Goal: Information Seeking & Learning: Learn about a topic

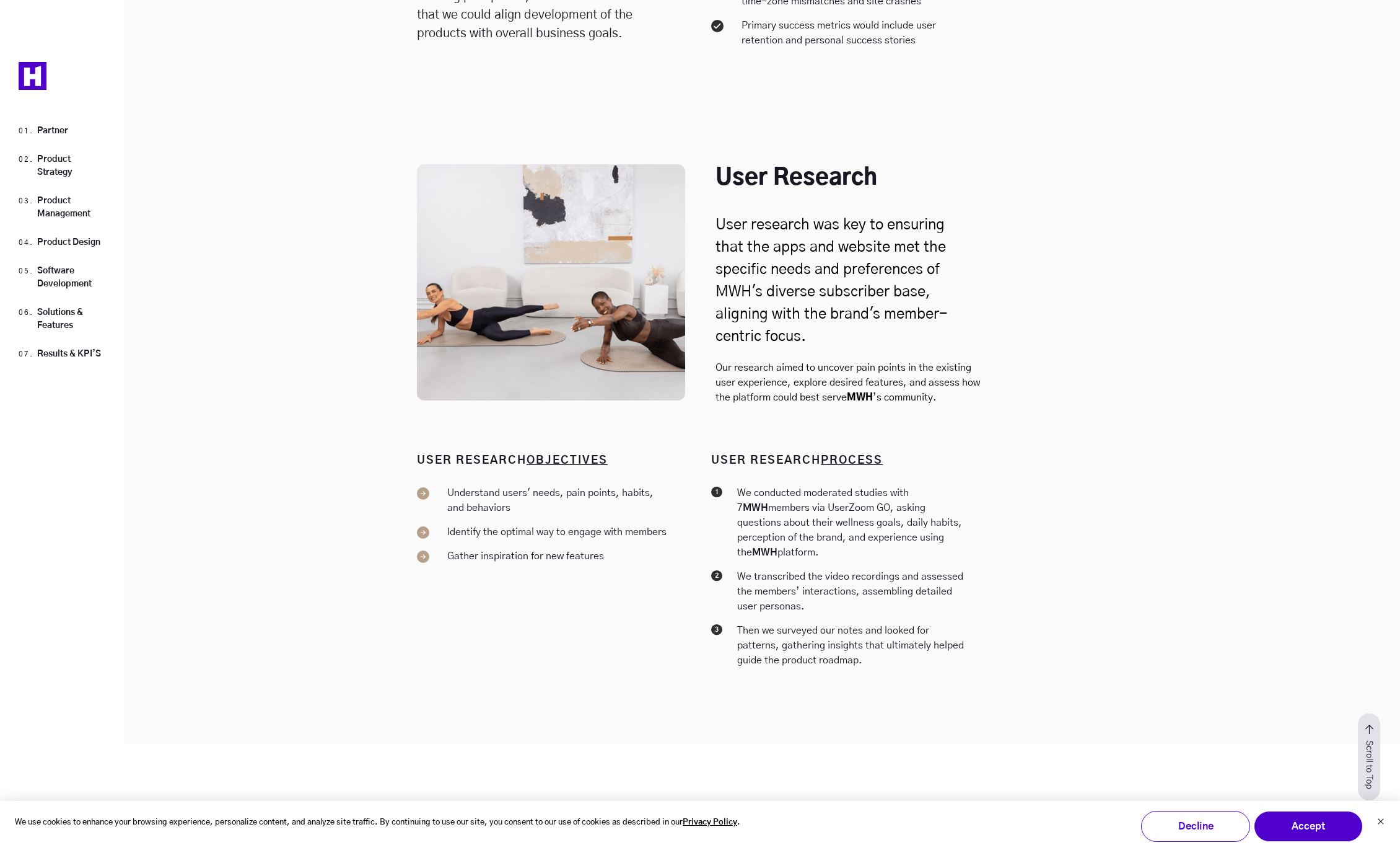
click at [52, 507] on div "Product Strategy Partner Product Strategy Product Management Product Design Sof…" at bounding box center [62, 422] width 124 height 845
click at [316, 469] on div "USER RESEARCH OBJECTIVES Understand users' needs, pain points, habits, and beha…" at bounding box center [700, 596] width 1400 height 293
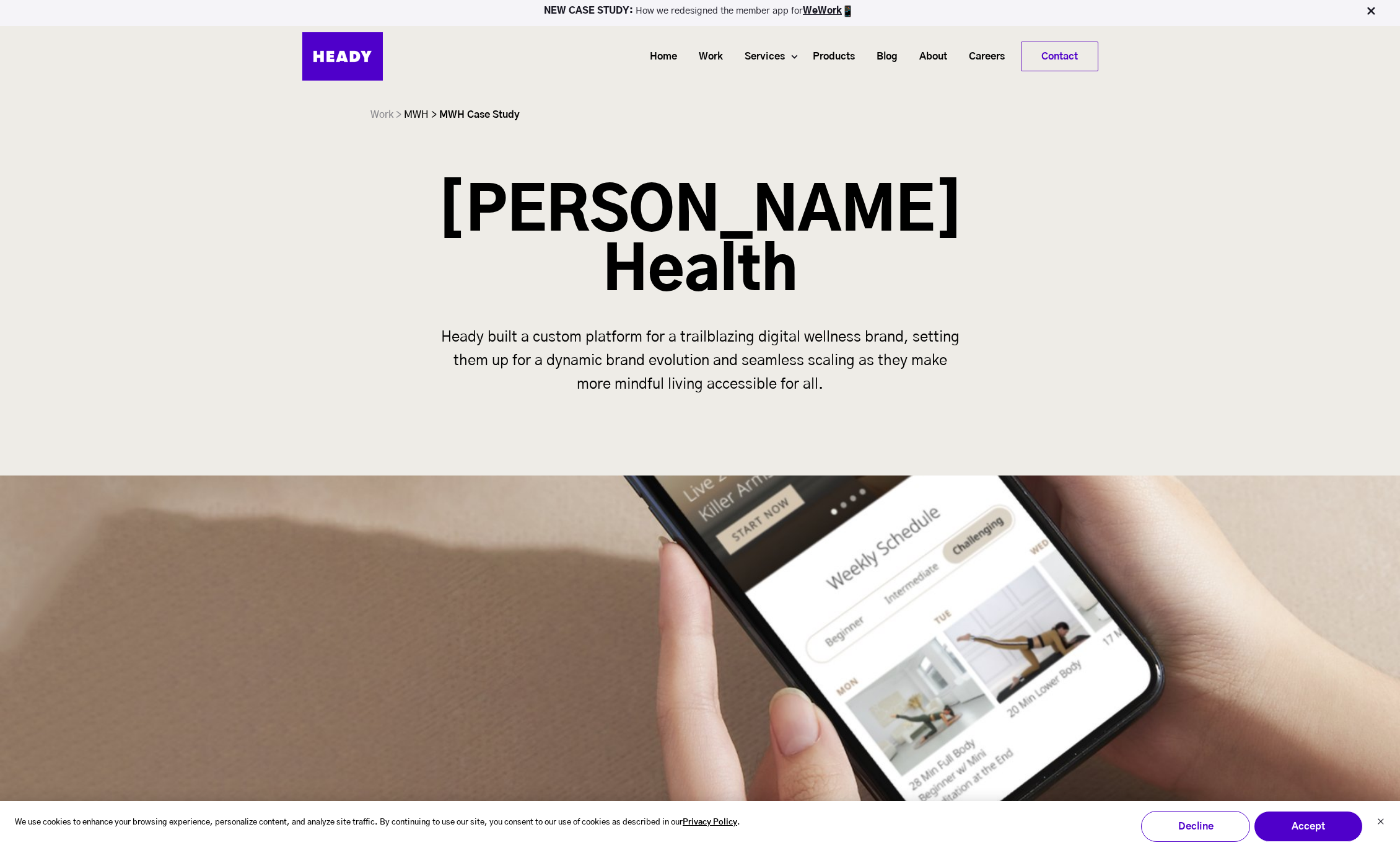
click at [414, 116] on link "MWH >" at bounding box center [420, 114] width 33 height 10
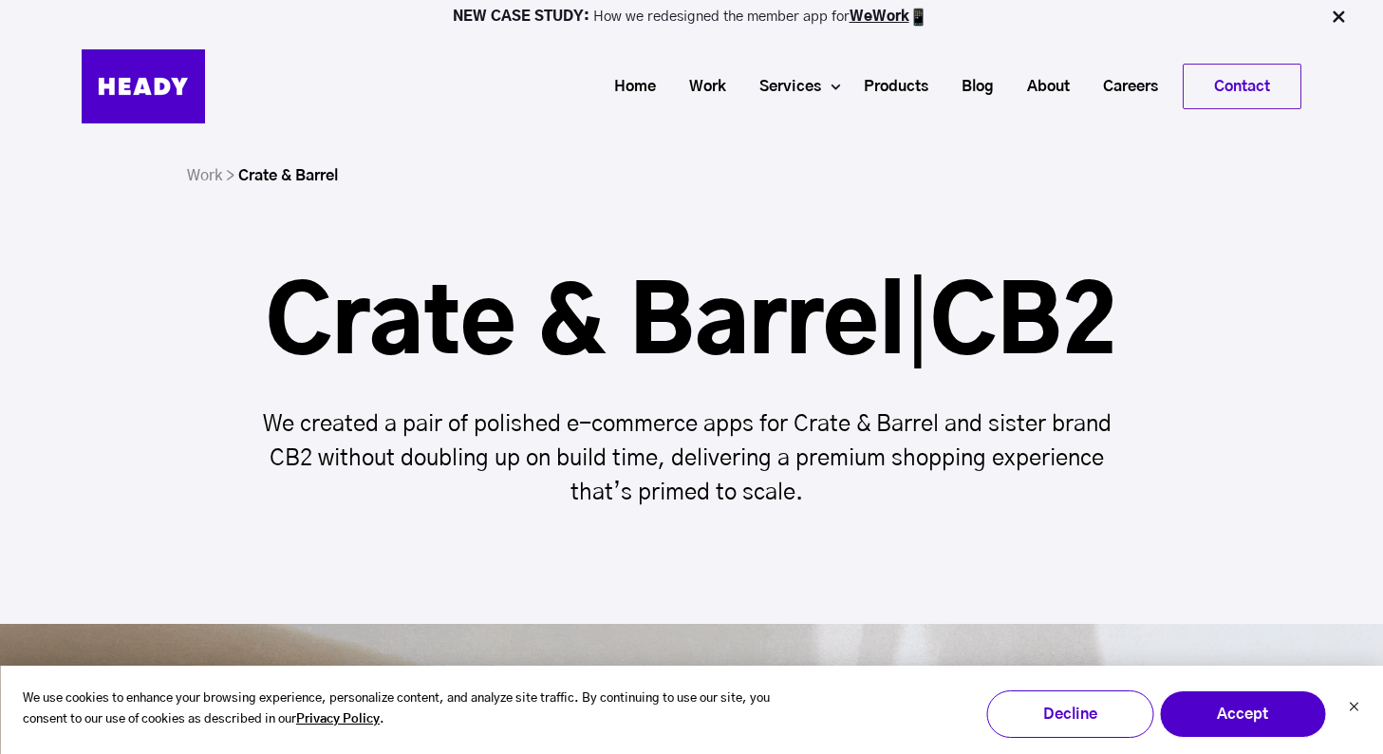
click at [120, 353] on div "Crate & Barrel | CB2 We created a pair of polished e-commerce apps for Crate & …" at bounding box center [691, 395] width 1383 height 230
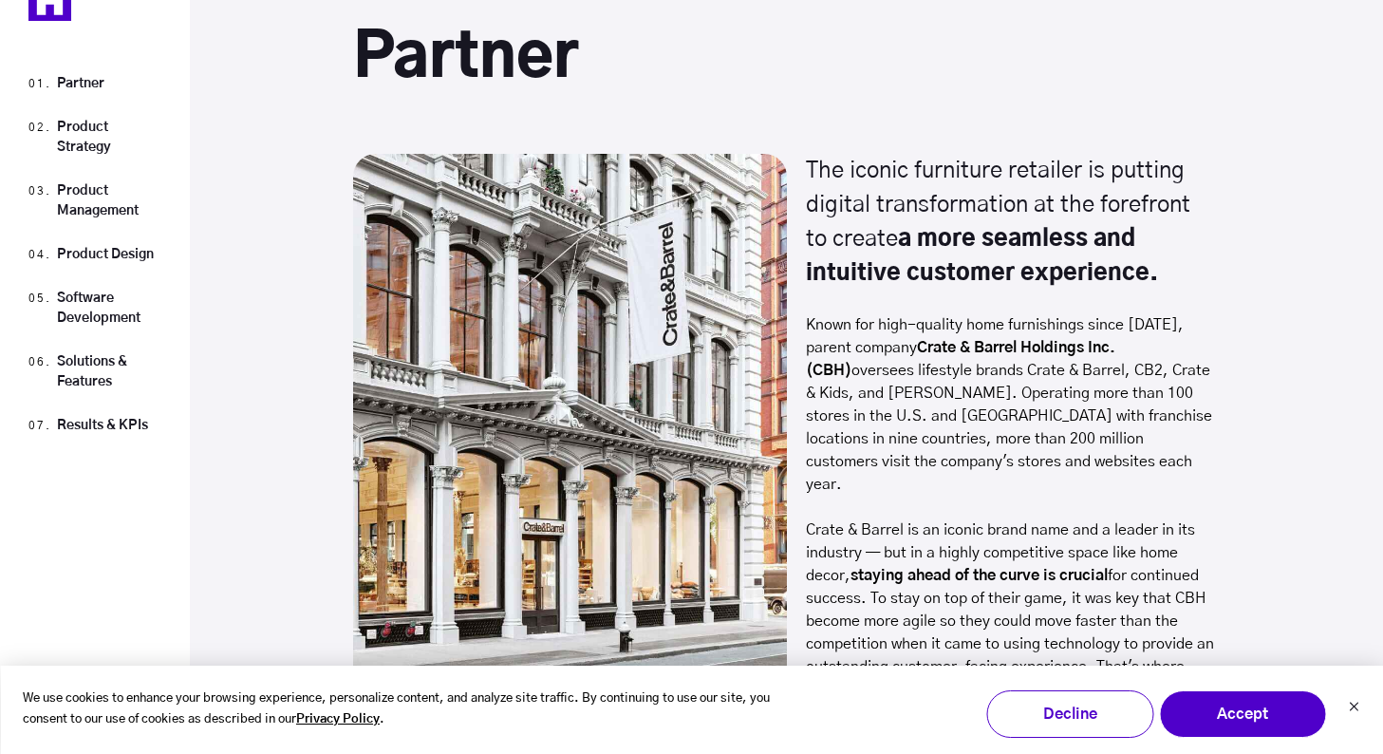
scroll to position [1729, 0]
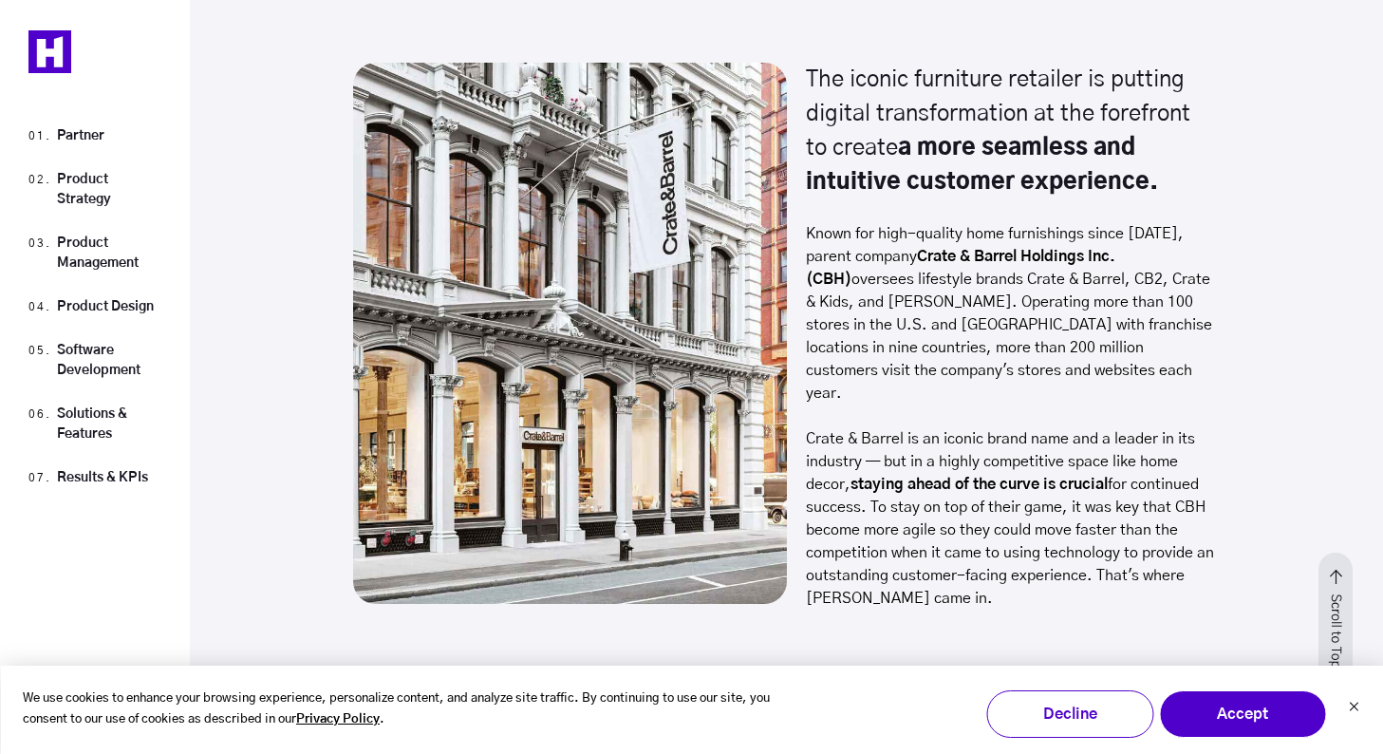
click at [229, 265] on div "Partner The iconic furniture retailer is putting digital transformation at the …" at bounding box center [786, 415] width 1193 height 705
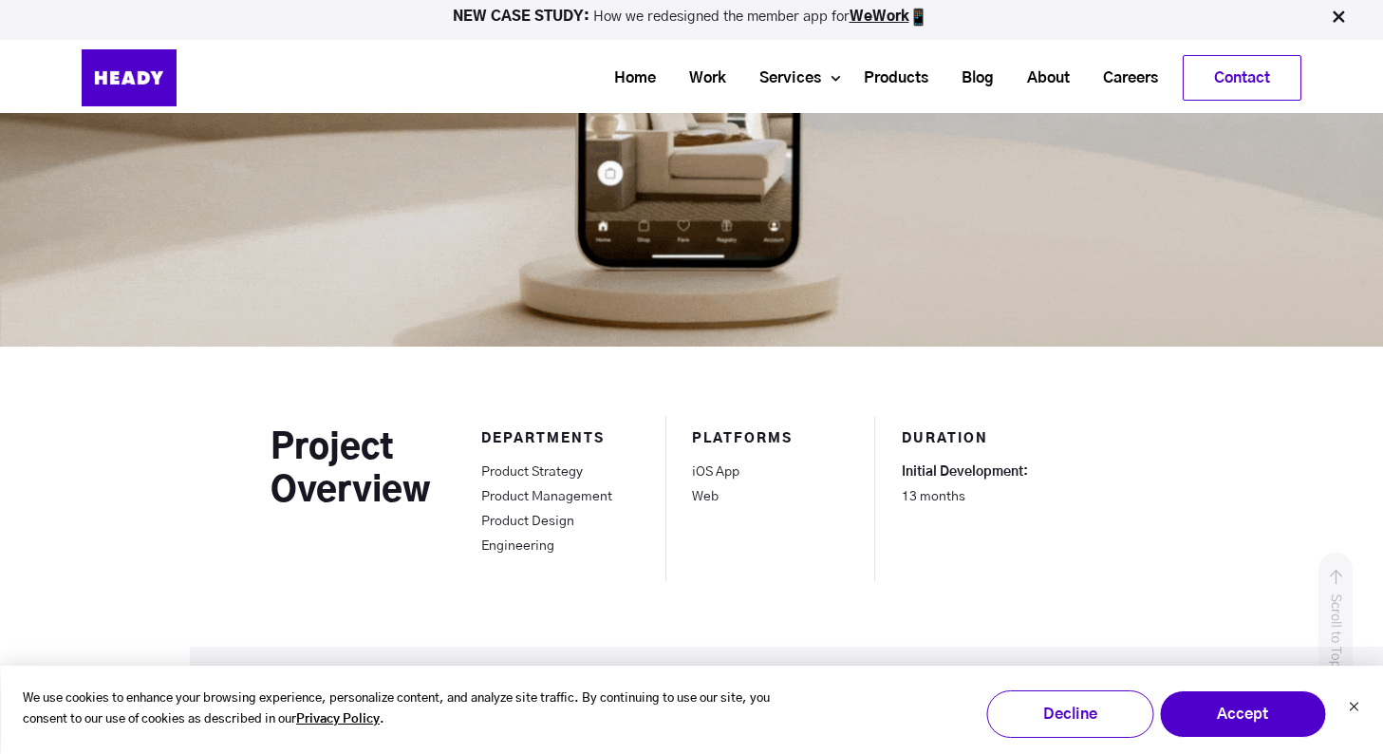
scroll to position [808, 0]
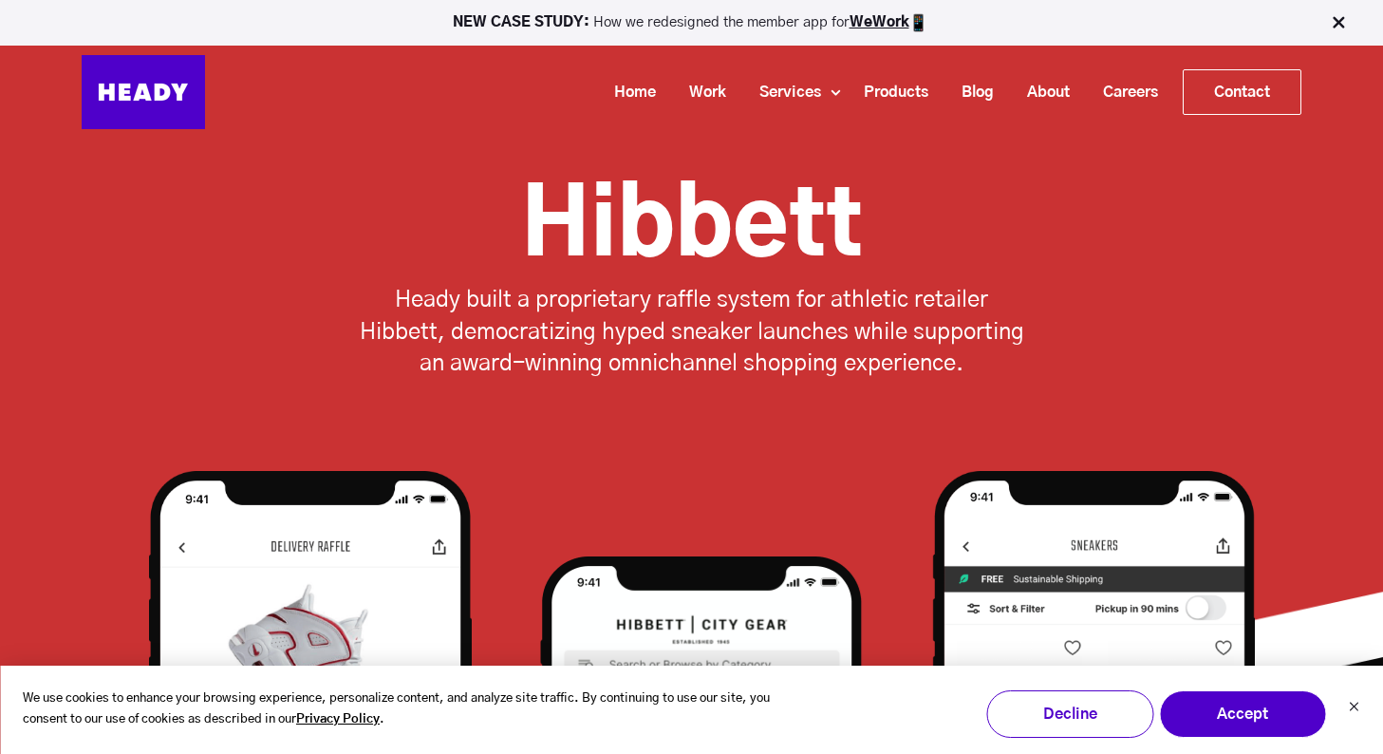
click at [374, 301] on p "Heady built a proprietary raffle system for athletic retailer Hibbett, democrat…" at bounding box center [692, 333] width 674 height 96
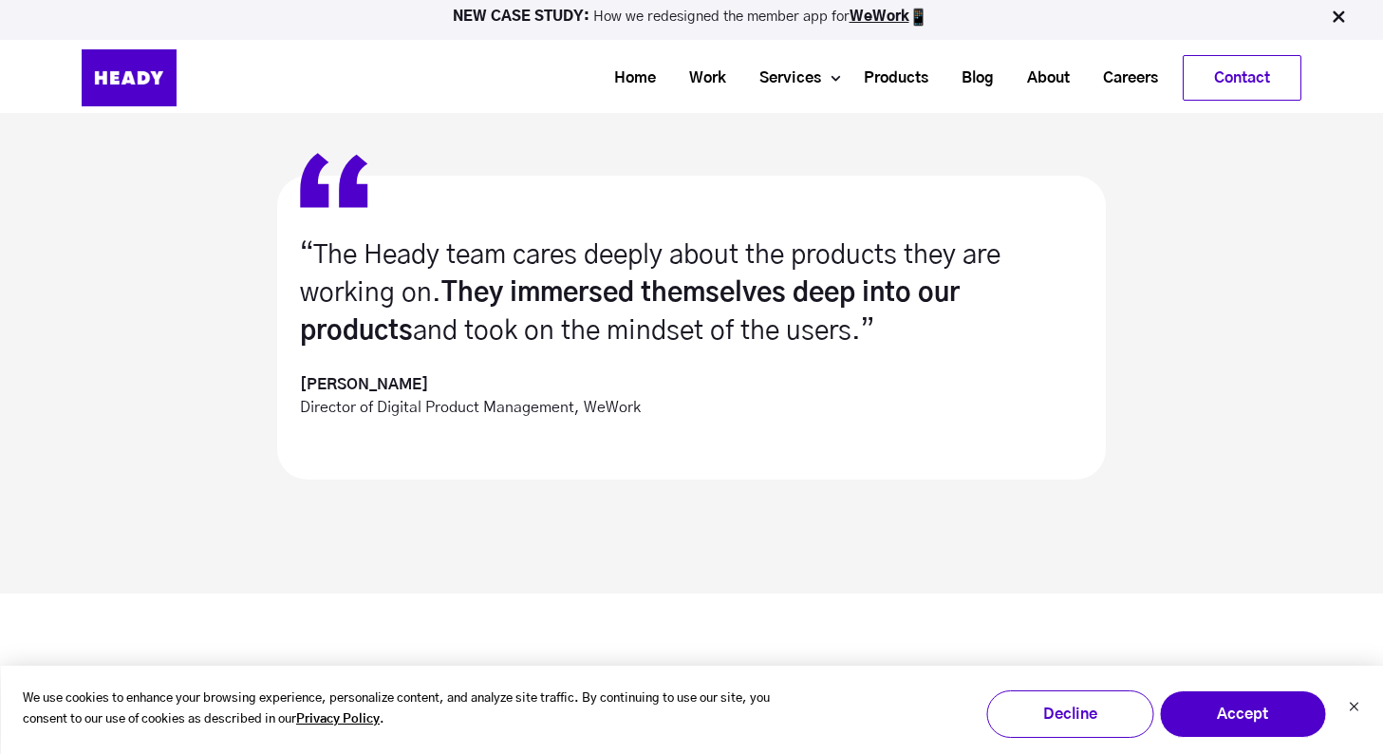
scroll to position [1365, 0]
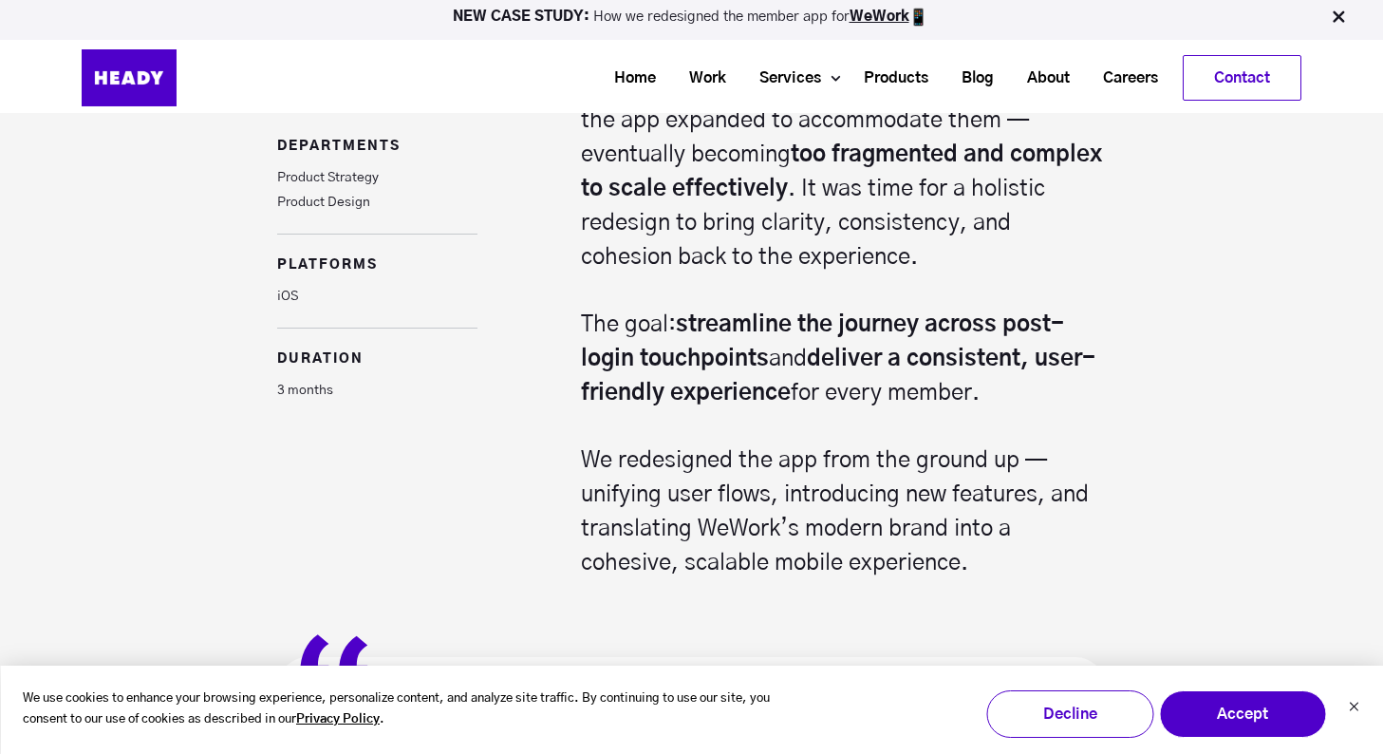
click at [505, 483] on div "Heady partnered with WeWork to reimagine the user experience of its member app …" at bounding box center [791, 290] width 628 height 579
click at [524, 400] on div "Heady partnered with WeWork to reimagine the user experience of its member app …" at bounding box center [791, 290] width 628 height 579
click at [708, 78] on link "Work" at bounding box center [700, 78] width 70 height 35
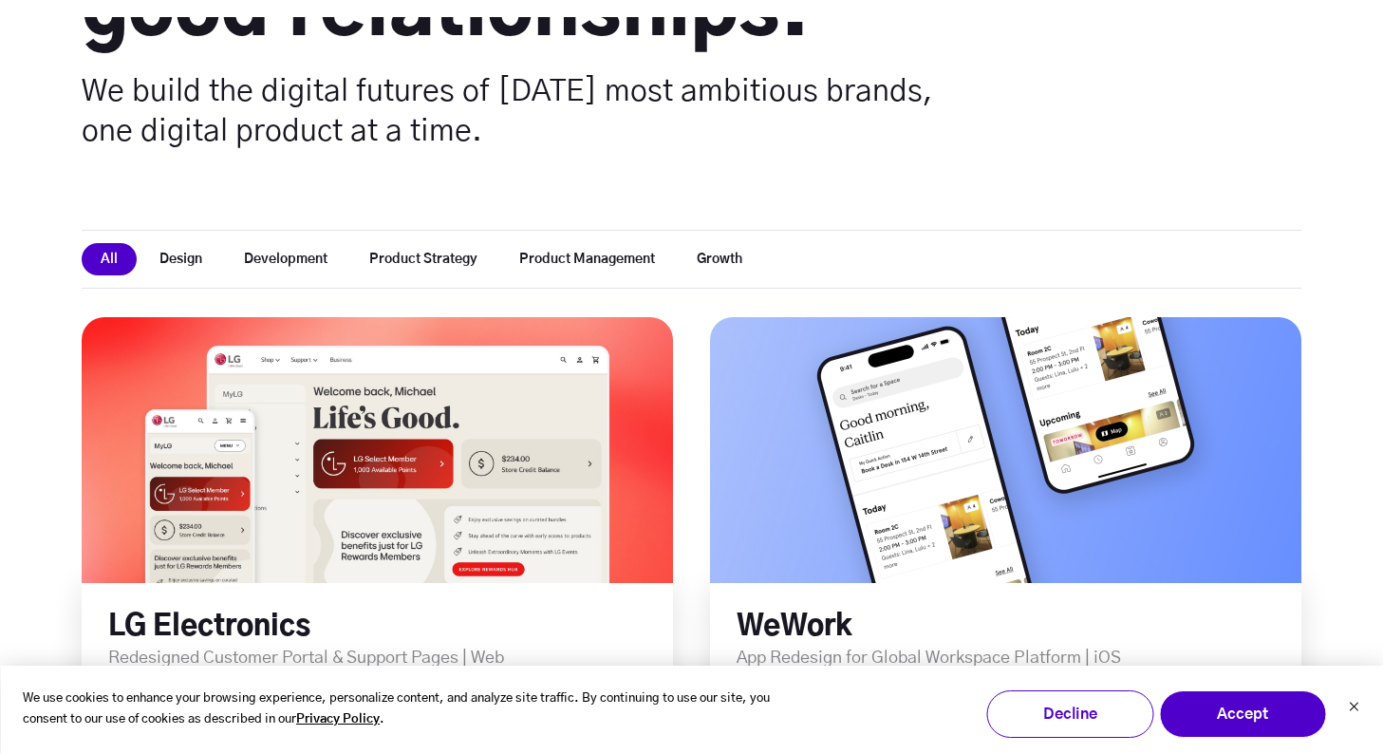
scroll to position [436, 0]
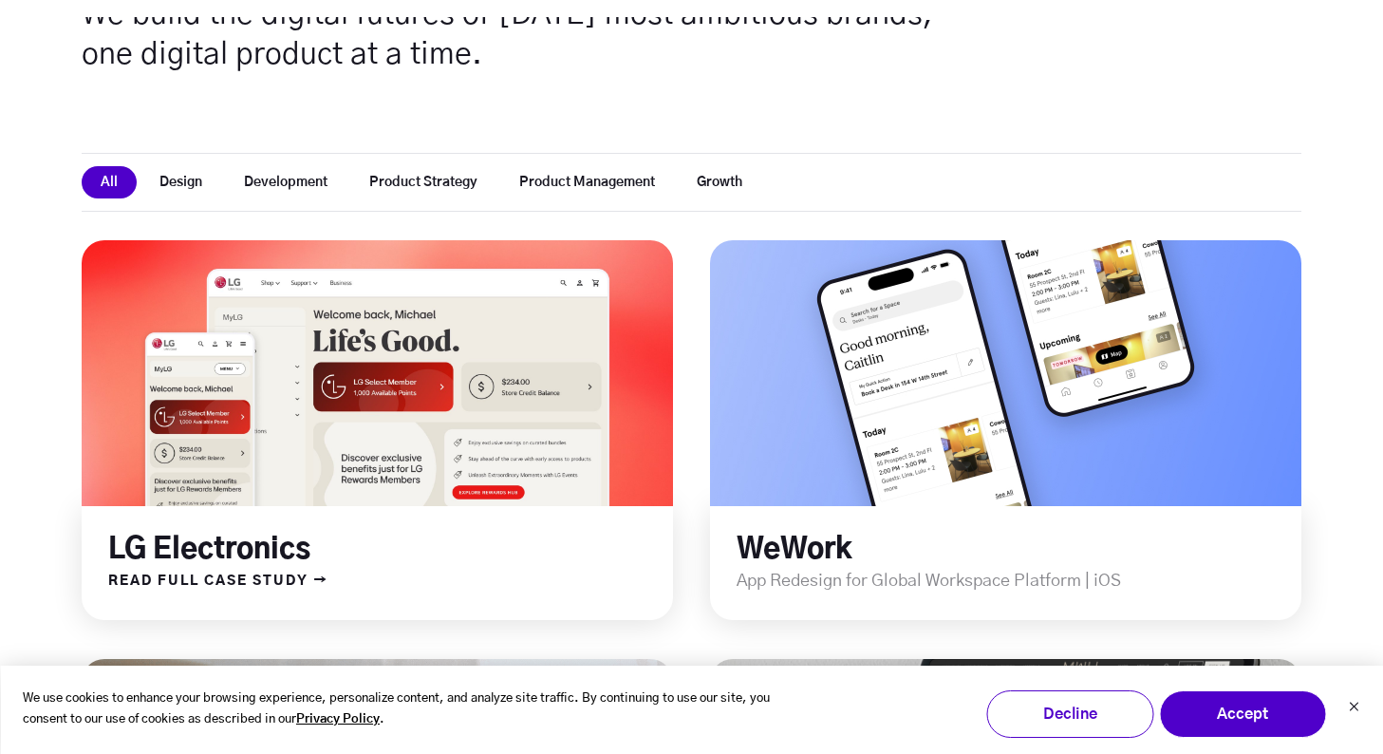
click at [265, 538] on link "LG Electronics" at bounding box center [209, 549] width 202 height 28
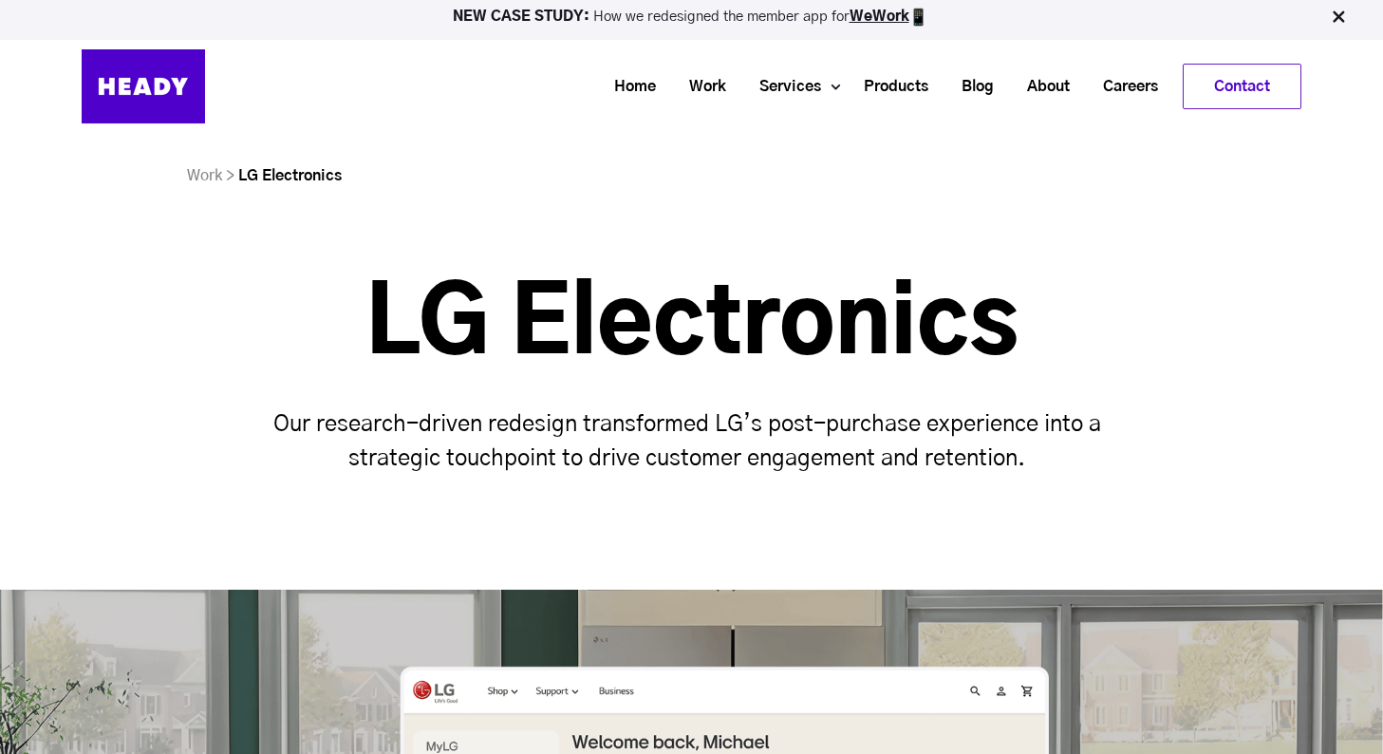
click at [484, 161] on div "Work > LG Electronics" at bounding box center [692, 175] width 1162 height 28
click at [735, 175] on div "Work > LG Electronics" at bounding box center [692, 175] width 1162 height 28
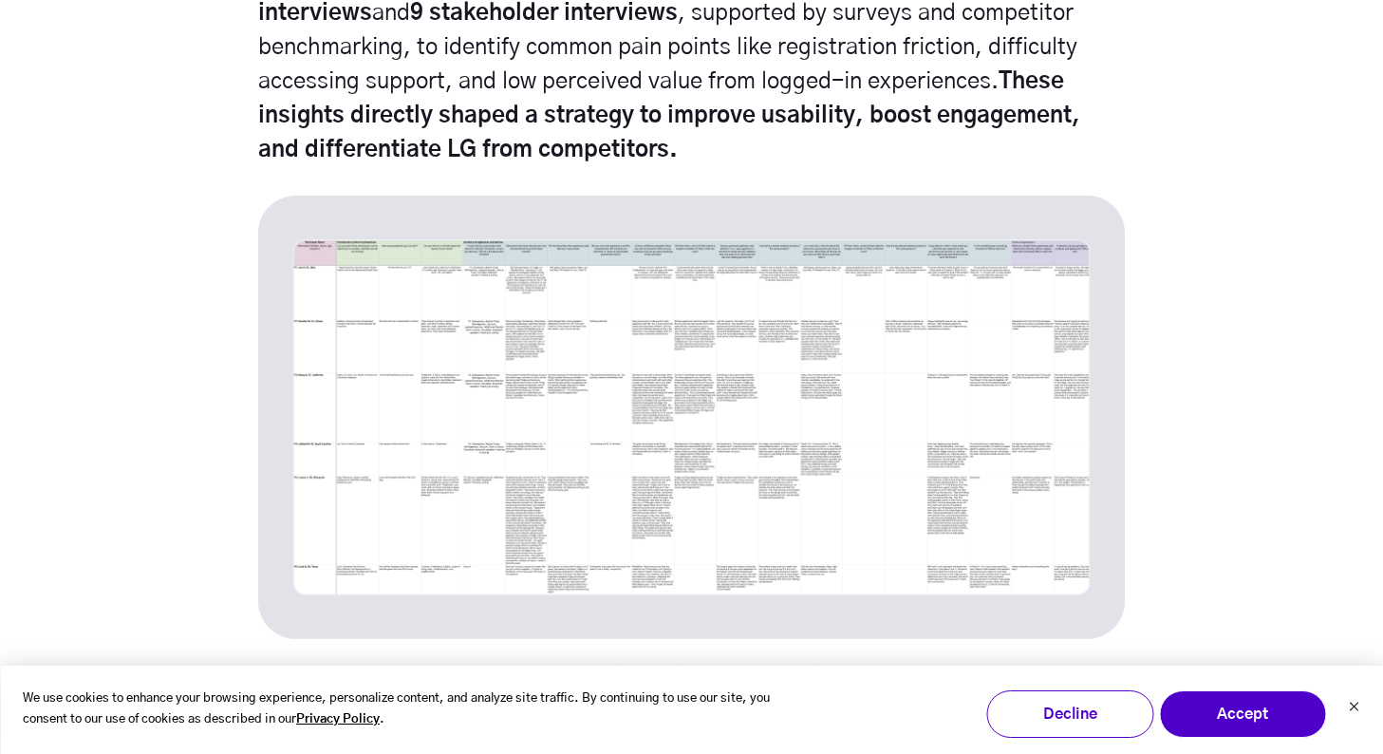
scroll to position [5589, 0]
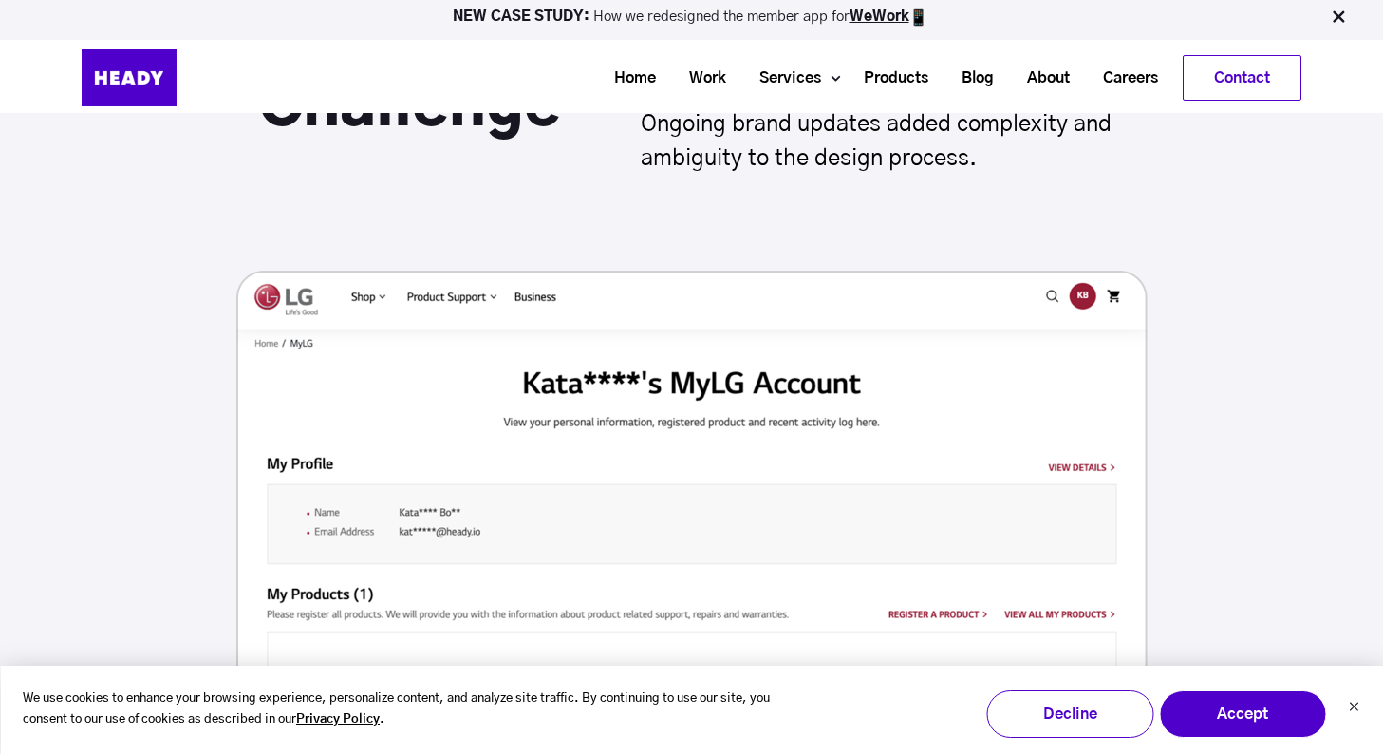
scroll to position [4213, 0]
